Goal: Information Seeking & Learning: Learn about a topic

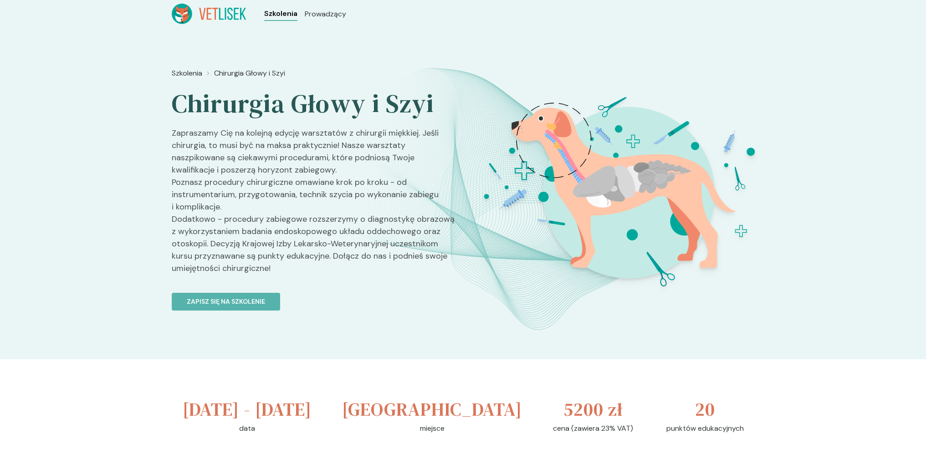
drag, startPoint x: 278, startPoint y: 5, endPoint x: 278, endPoint y: 17, distance: 12.3
click at [278, 17] on ul "Szkolenia Prowadzący" at bounding box center [305, 14] width 118 height 20
click at [278, 17] on span "Szkolenia" at bounding box center [280, 13] width 33 height 11
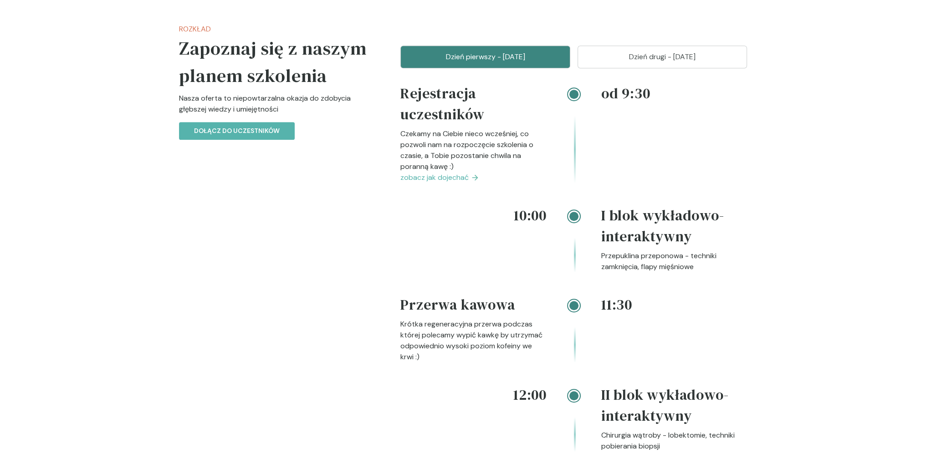
scroll to position [774, 0]
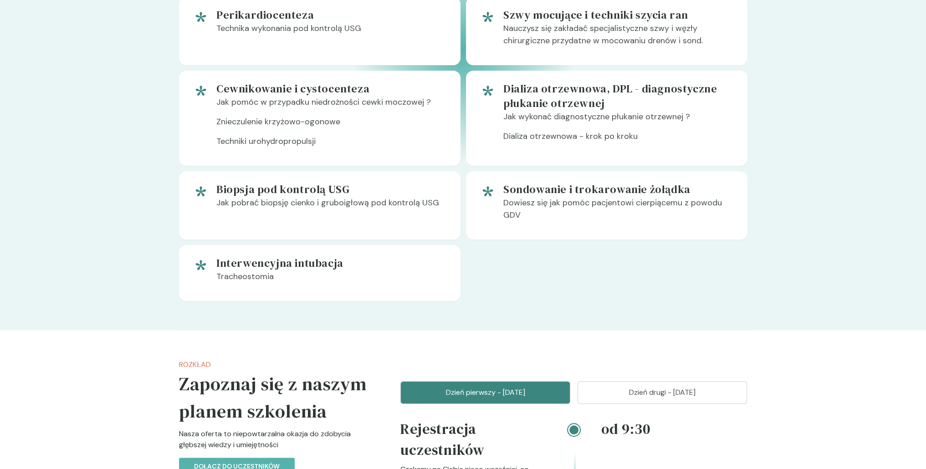
scroll to position [789, 0]
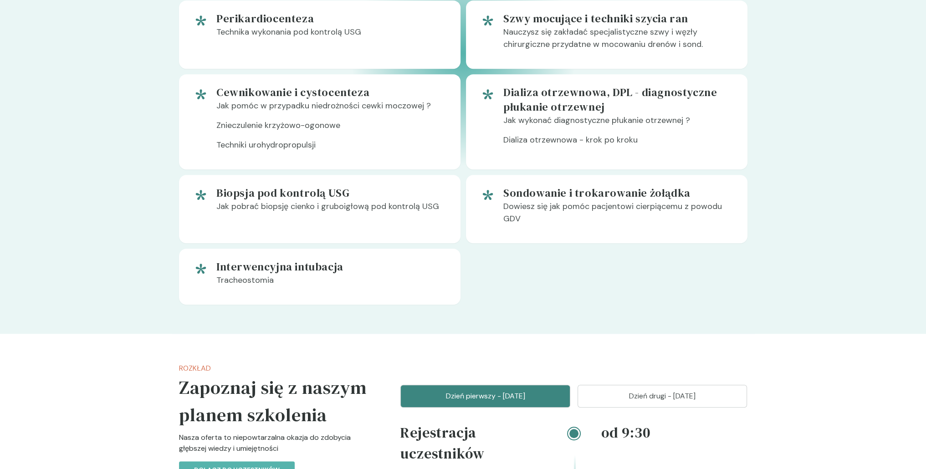
click at [339, 90] on h5 "Cewnikowanie i cystocenteza" at bounding box center [331, 92] width 230 height 15
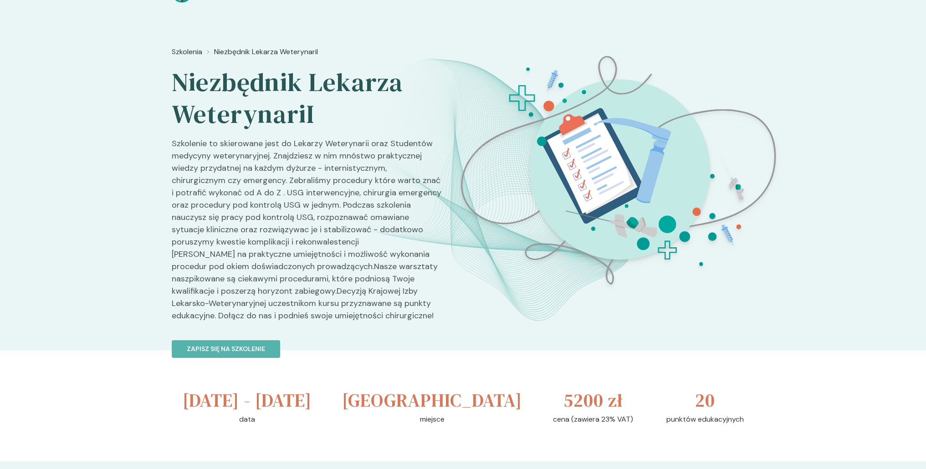
scroll to position [0, 0]
